Goal: Information Seeking & Learning: Learn about a topic

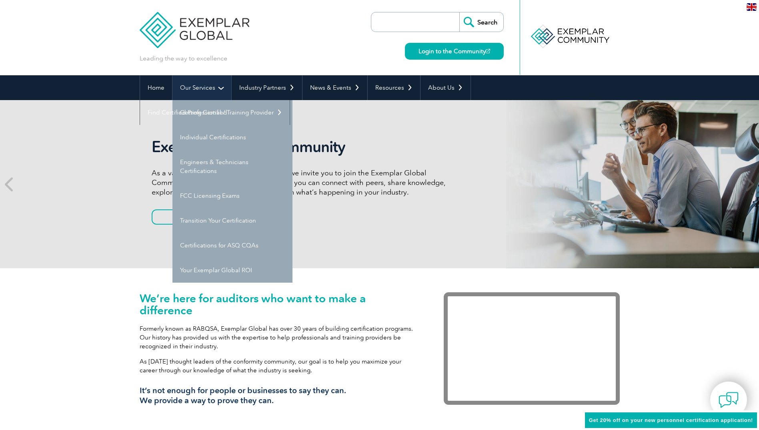
click at [183, 84] on link "Our Services" at bounding box center [202, 87] width 59 height 25
click at [207, 135] on link "Individual Certifications" at bounding box center [233, 137] width 120 height 25
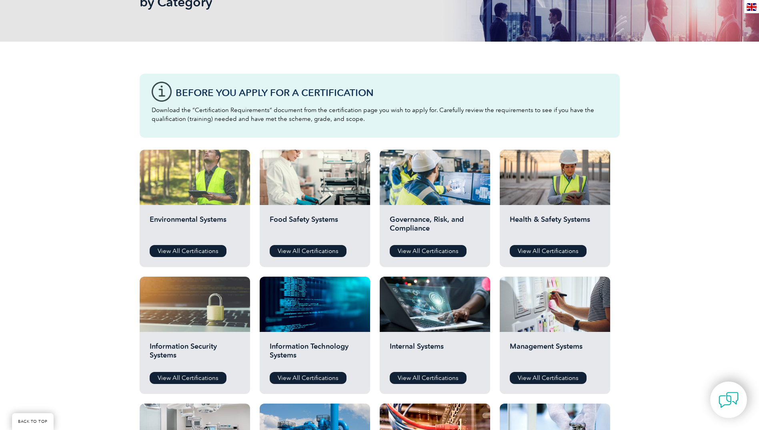
scroll to position [200, 0]
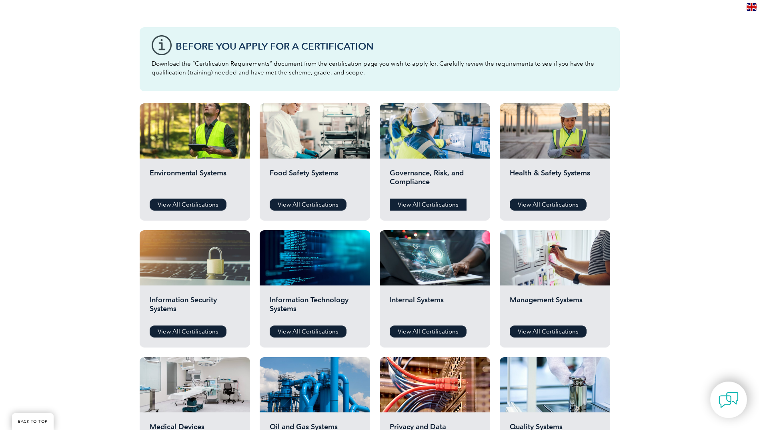
click at [432, 203] on link "View All Certifications" at bounding box center [428, 205] width 77 height 12
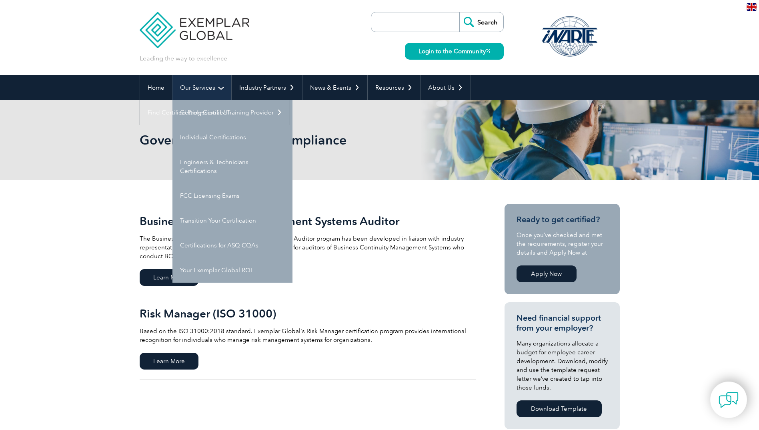
click at [204, 83] on link "Our Services" at bounding box center [202, 87] width 59 height 25
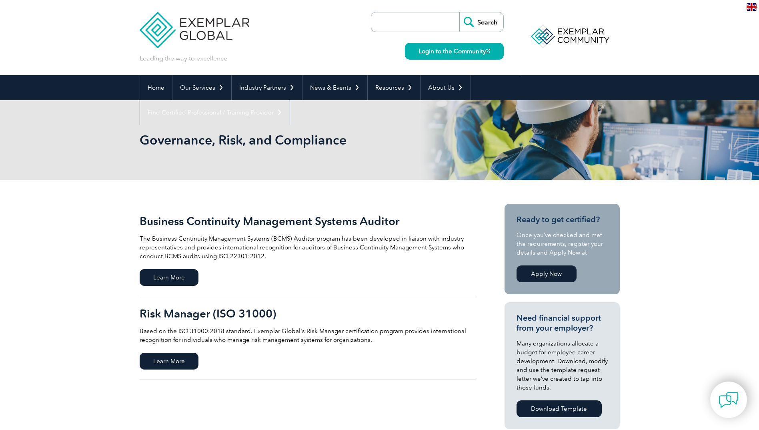
click at [201, 73] on div "Leading the way to excellence Search" at bounding box center [380, 37] width 480 height 75
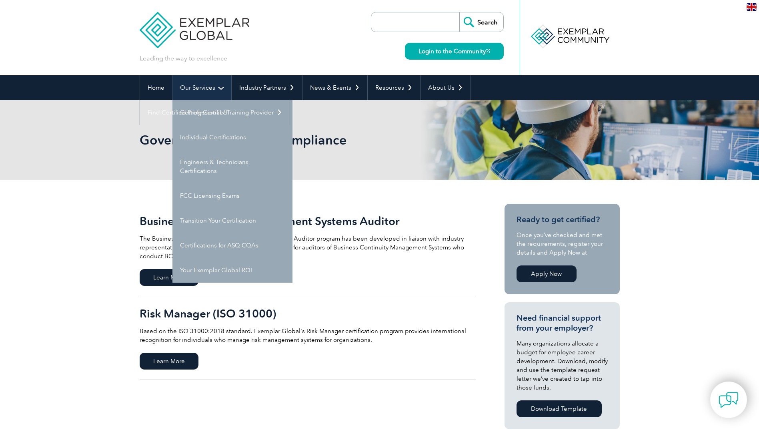
click at [200, 84] on link "Our Services" at bounding box center [202, 87] width 59 height 25
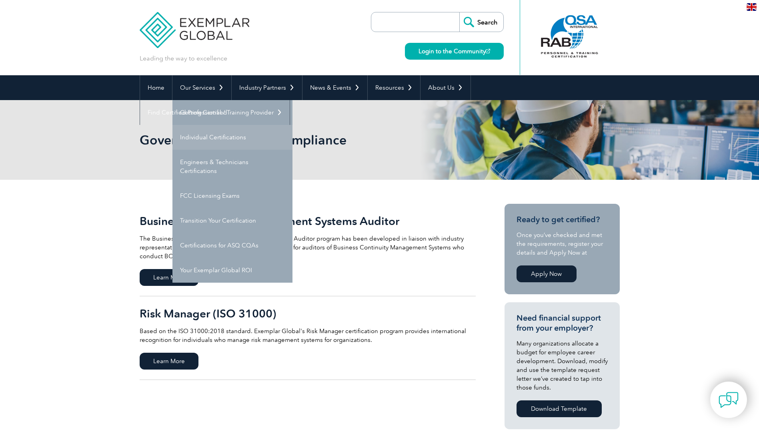
click at [199, 135] on link "Individual Certifications" at bounding box center [233, 137] width 120 height 25
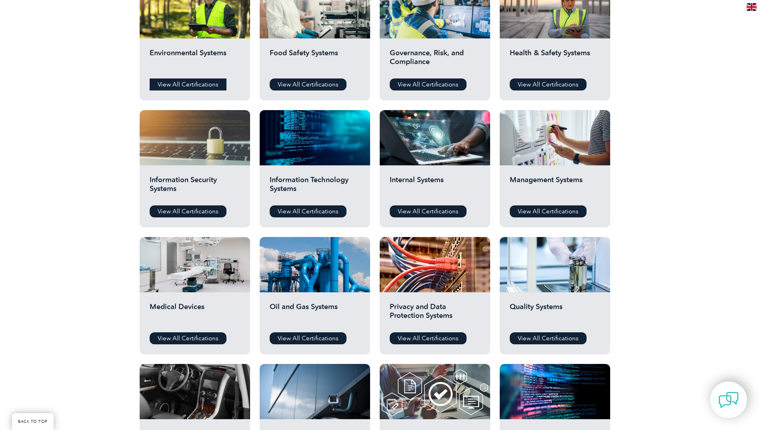
scroll to position [520, 0]
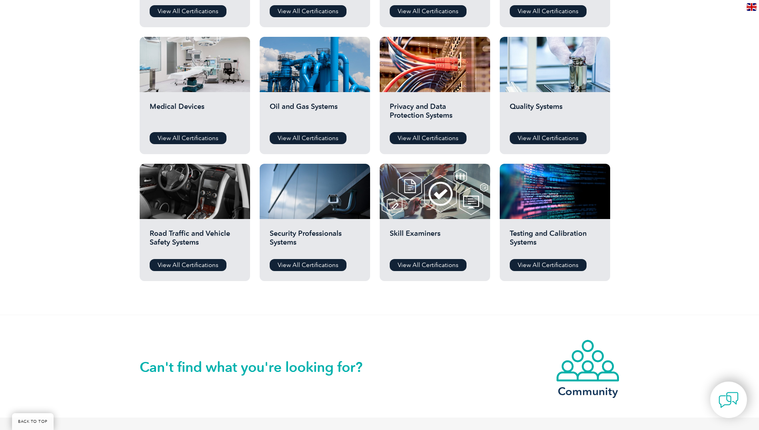
click at [554, 131] on div "Quality Systems View All Certifications" at bounding box center [555, 123] width 110 height 62
click at [554, 134] on link "View All Certifications" at bounding box center [548, 138] width 77 height 12
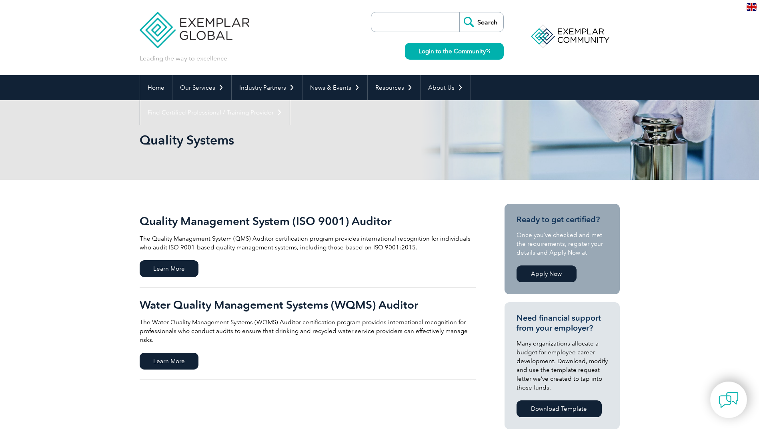
click at [422, 27] on input "search" at bounding box center [418, 21] width 84 height 19
type input "as9100 lead auditor"
click at [460, 12] on input "Search" at bounding box center [482, 21] width 44 height 19
